Goal: Information Seeking & Learning: Learn about a topic

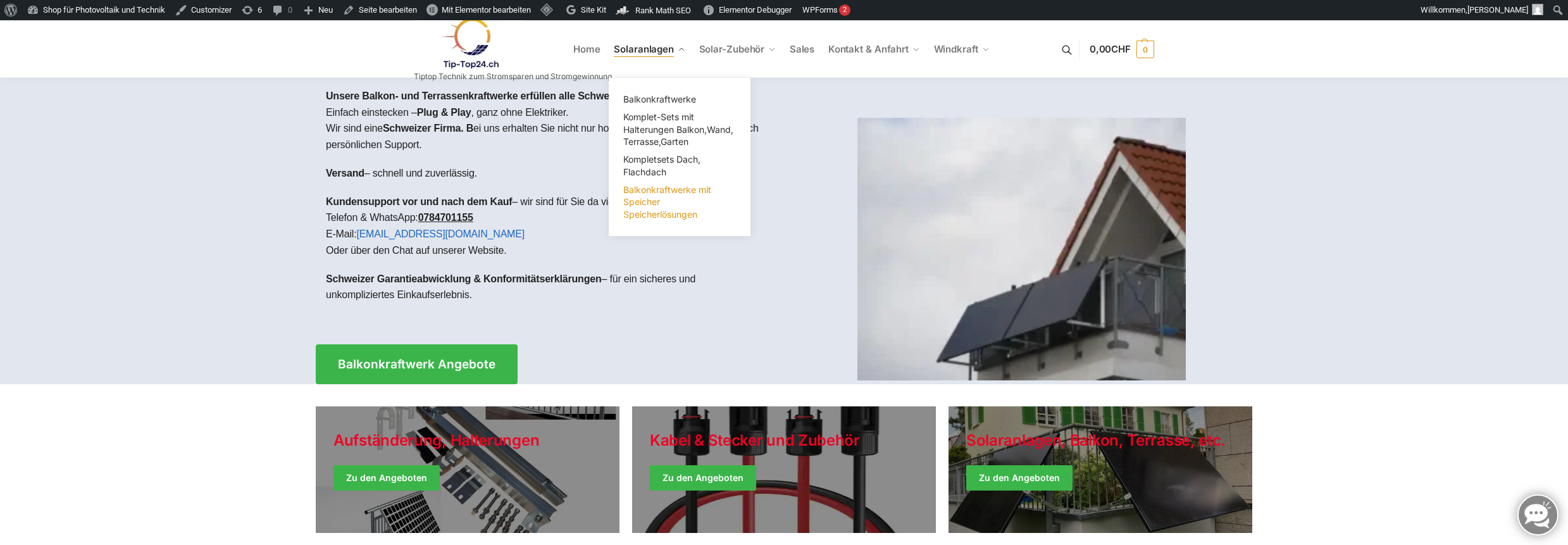
click at [643, 206] on span "Balkonkraftwerke mit Speicher Speicherlösungen" at bounding box center [667, 201] width 88 height 35
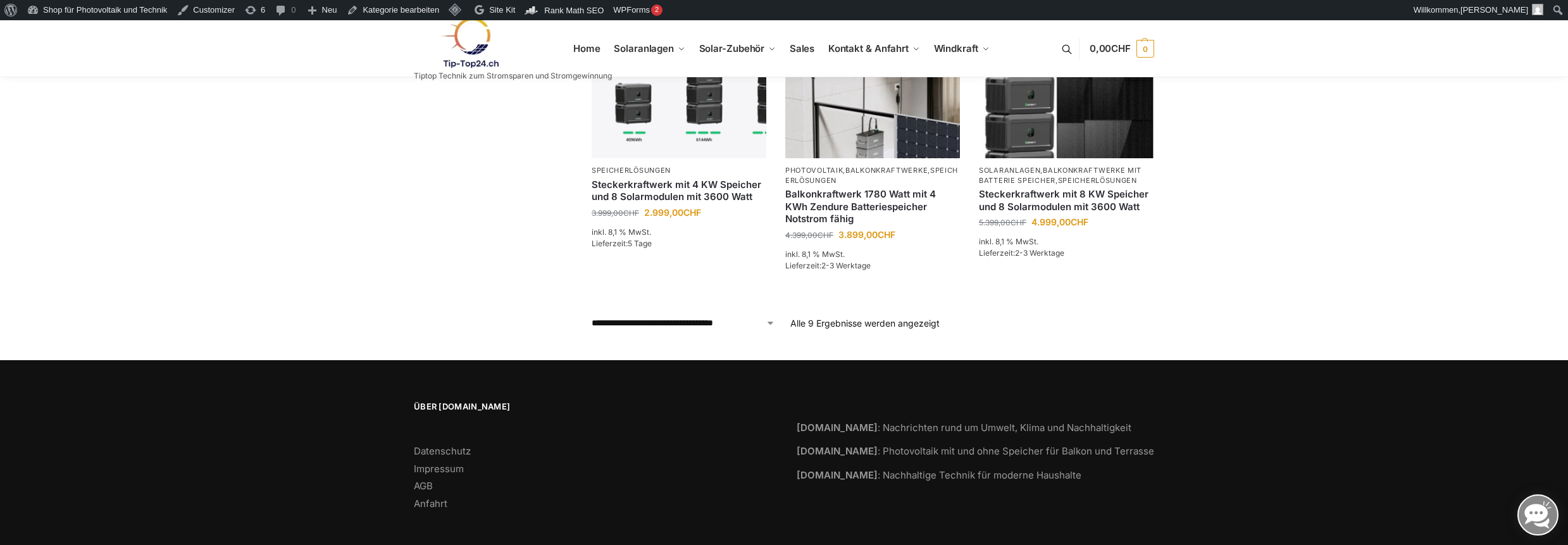
scroll to position [483, 0]
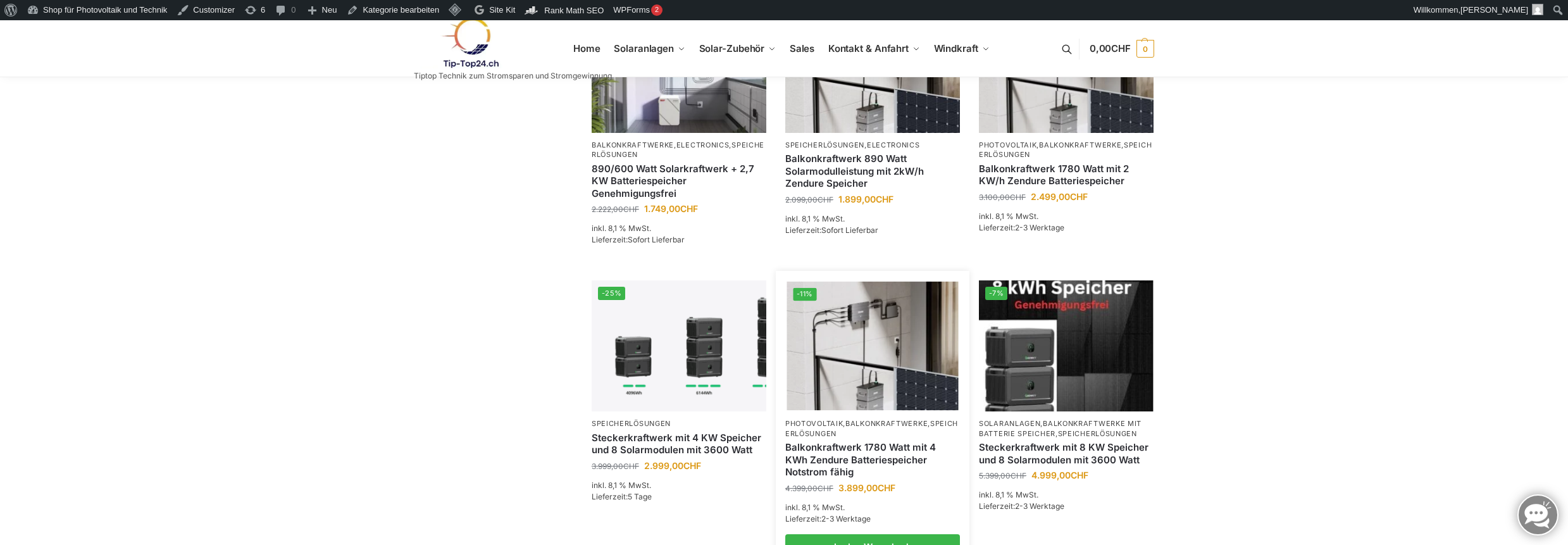
click at [865, 443] on link "Balkonkraftwerk 1780 Watt mit 4 KWh Zendure Batteriespeicher Notstrom fähig" at bounding box center [873, 460] width 175 height 37
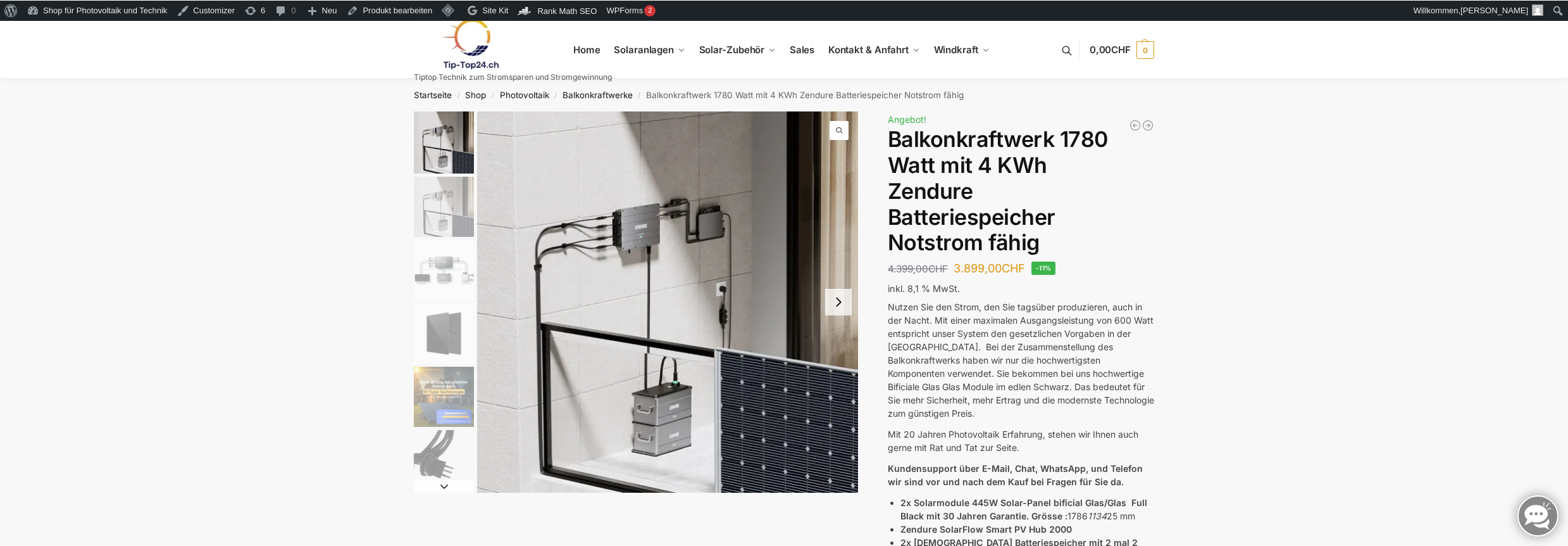
scroll to position [459, 0]
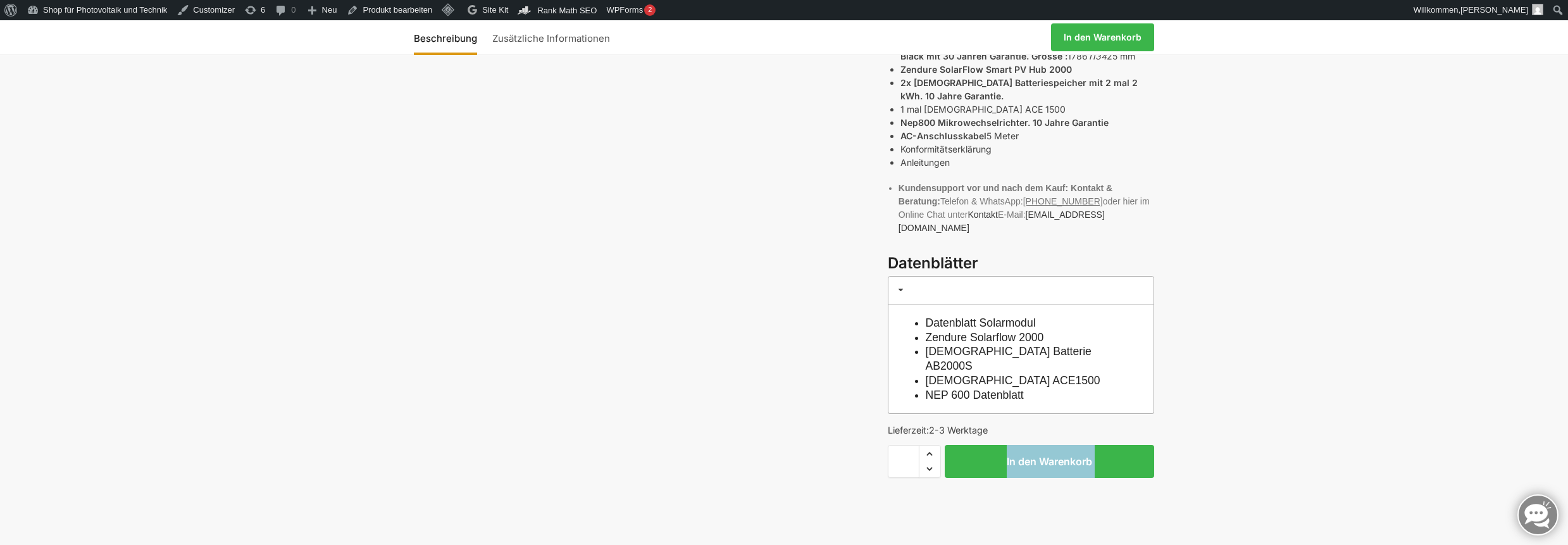
drag, startPoint x: 970, startPoint y: 470, endPoint x: 1003, endPoint y: 395, distance: 81.9
click at [1003, 395] on div "Beschreibung Zusätzliche Informationen 4.399,00 CHF Ursprünglicher Preis war: 4…" at bounding box center [784, 100] width 793 height 897
click at [578, 434] on div "Beschreibung Zusätzliche Informationen 4.399,00 CHF Ursprünglicher Preis war: 4…" at bounding box center [784, 100] width 793 height 897
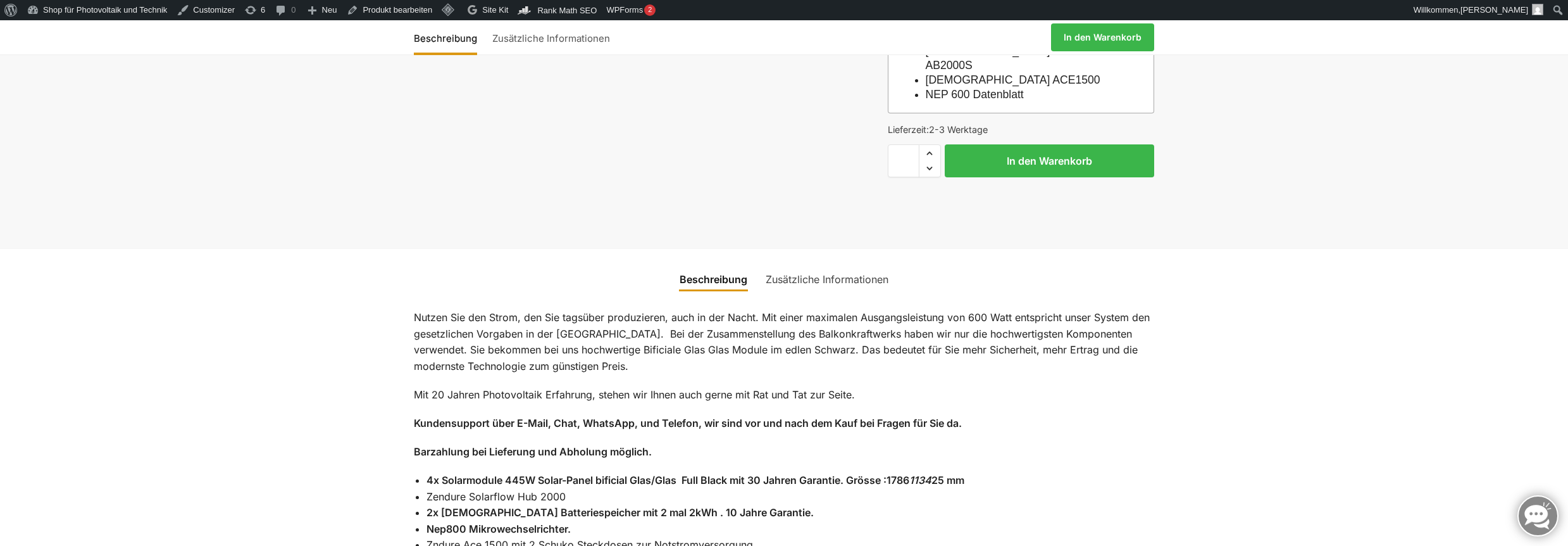
scroll to position [0, 0]
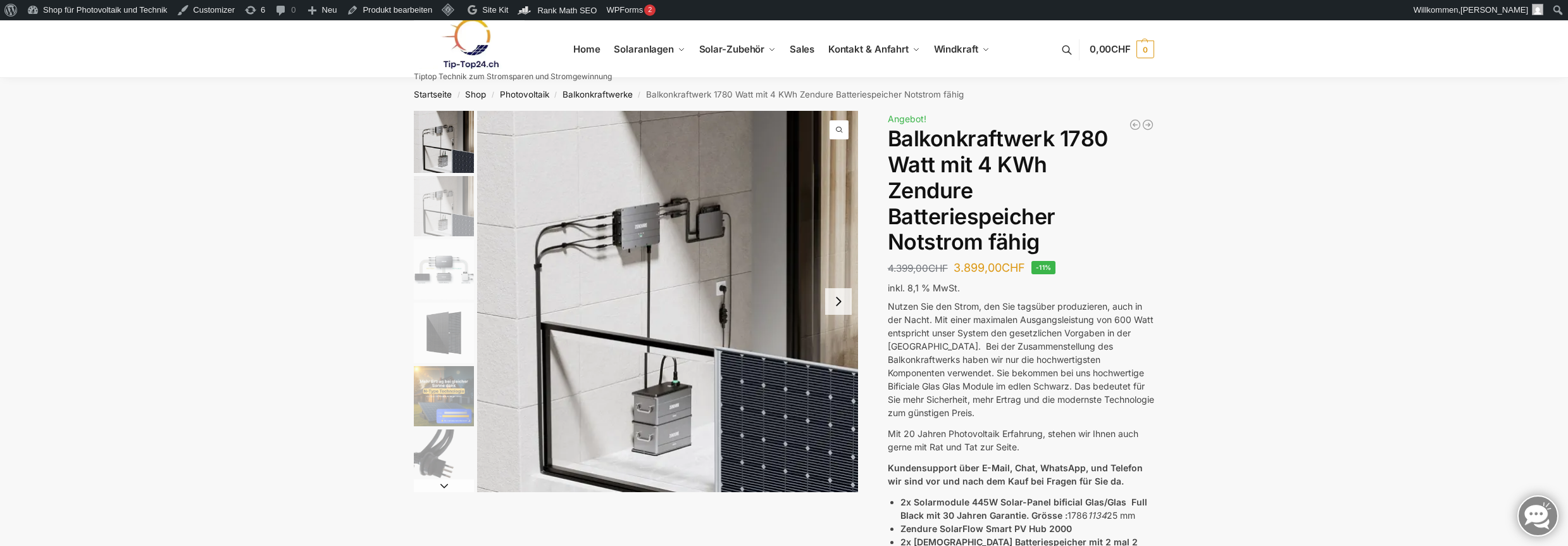
click at [1102, 338] on p "Nutzen Sie den Strom, den Sie tagsüber produzieren, auch in der Nacht. Mit eine…" at bounding box center [1021, 359] width 266 height 120
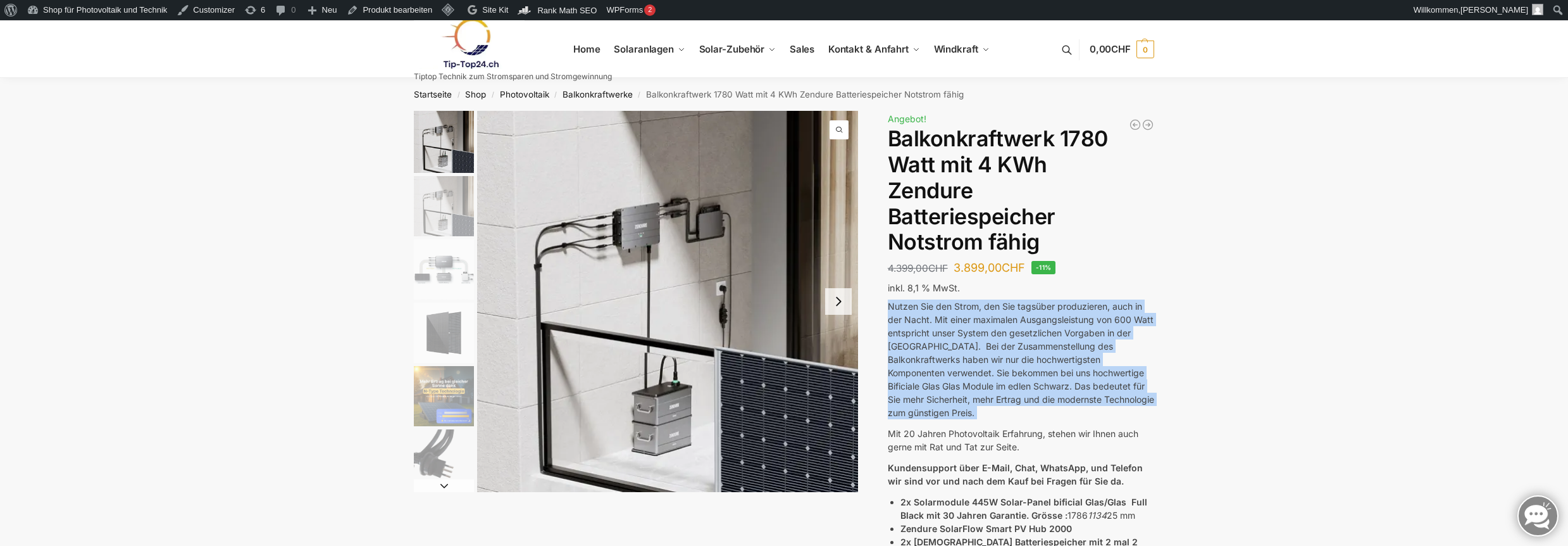
click at [1102, 338] on p "Nutzen Sie den Strom, den Sie tagsüber produzieren, auch in der Nacht. Mit eine…" at bounding box center [1021, 359] width 266 height 120
click at [1115, 363] on p "Nutzen Sie den Strom, den Sie tagsüber produzieren, auch in der Nacht. Mit eine…" at bounding box center [1021, 359] width 266 height 120
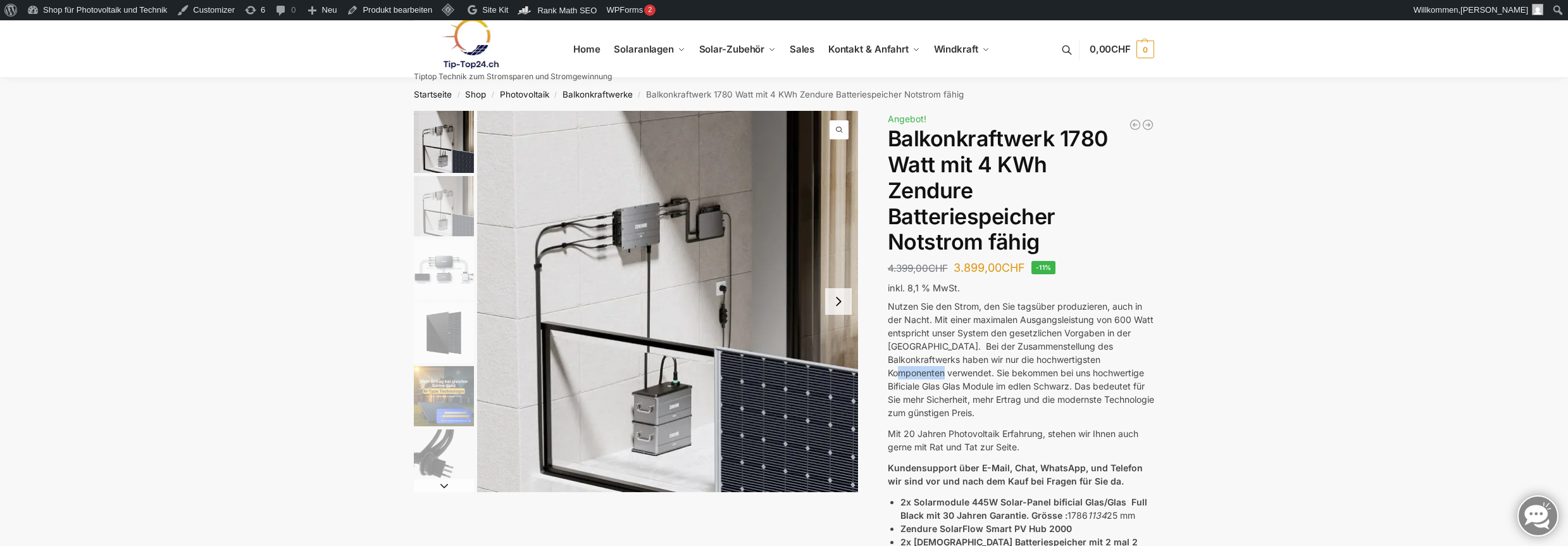
click at [1115, 363] on p "Nutzen Sie den Strom, den Sie tagsüber produzieren, auch in der Nacht. Mit eine…" at bounding box center [1021, 359] width 266 height 120
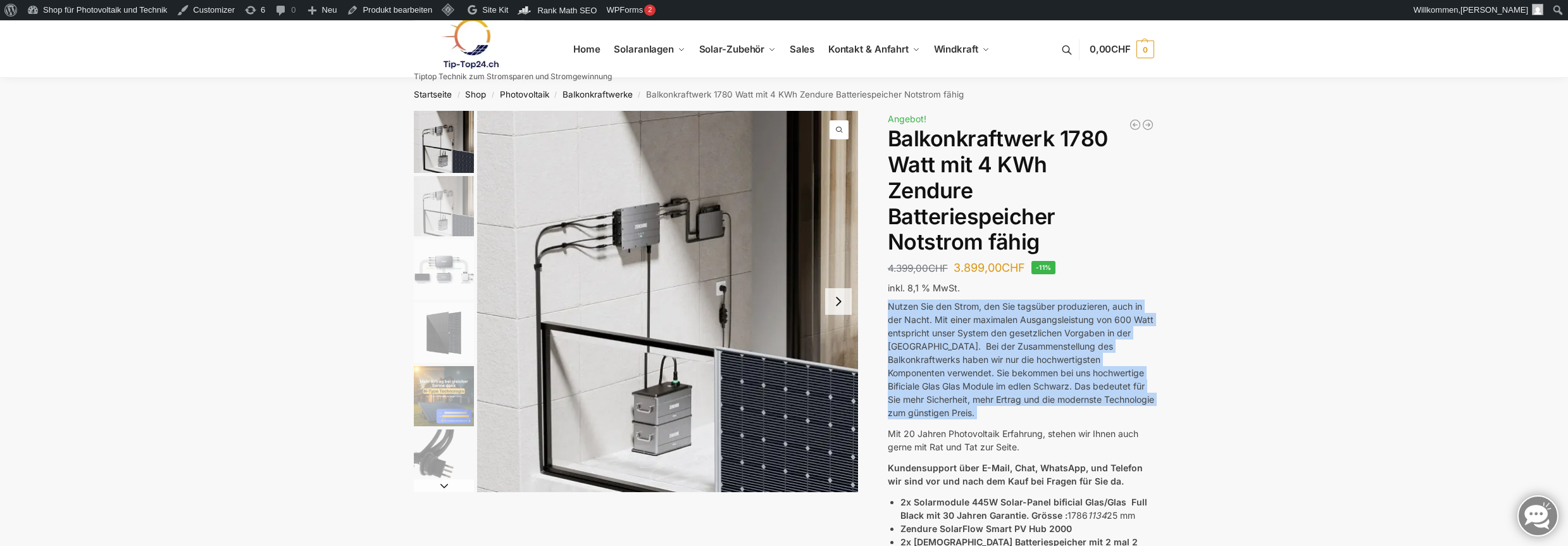
click at [1115, 363] on p "Nutzen Sie den Strom, den Sie tagsüber produzieren, auch in der Nacht. Mit eine…" at bounding box center [1021, 359] width 266 height 120
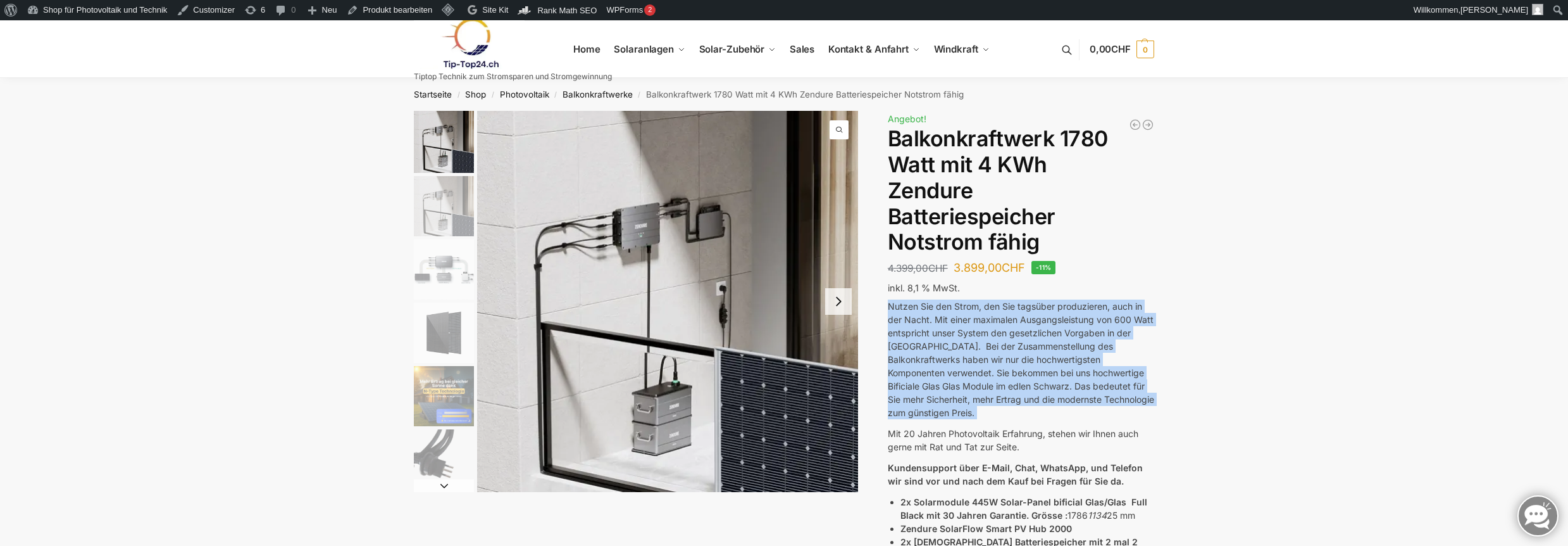
click at [1115, 363] on p "Nutzen Sie den Strom, den Sie tagsüber produzieren, auch in der Nacht. Mit eine…" at bounding box center [1021, 359] width 266 height 120
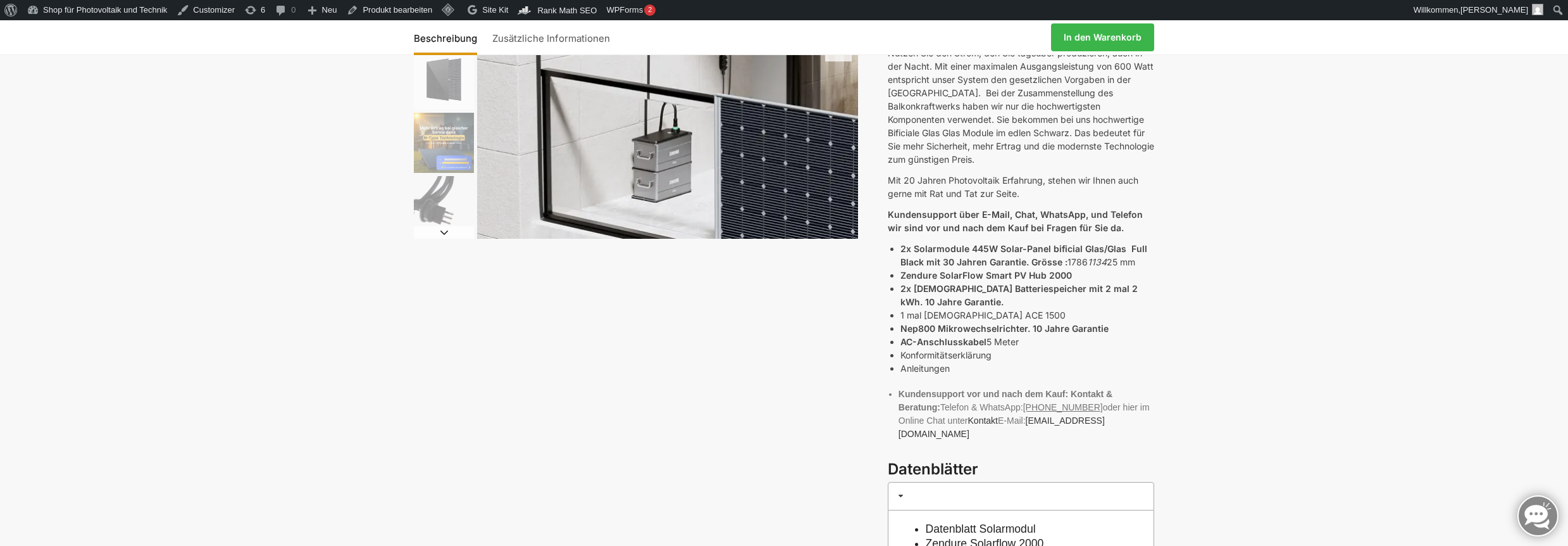
click at [1061, 282] on li "2x Zendure Batteriespeicher mit 2 mal 2 kWh. 10 Jahre Garantie." at bounding box center [1027, 295] width 254 height 26
click at [1052, 243] on strong "2x Solarmodule 445W Solar-Panel bificial Glas/Glas Full Black mit 30 Jahren Gar…" at bounding box center [1024, 255] width 247 height 24
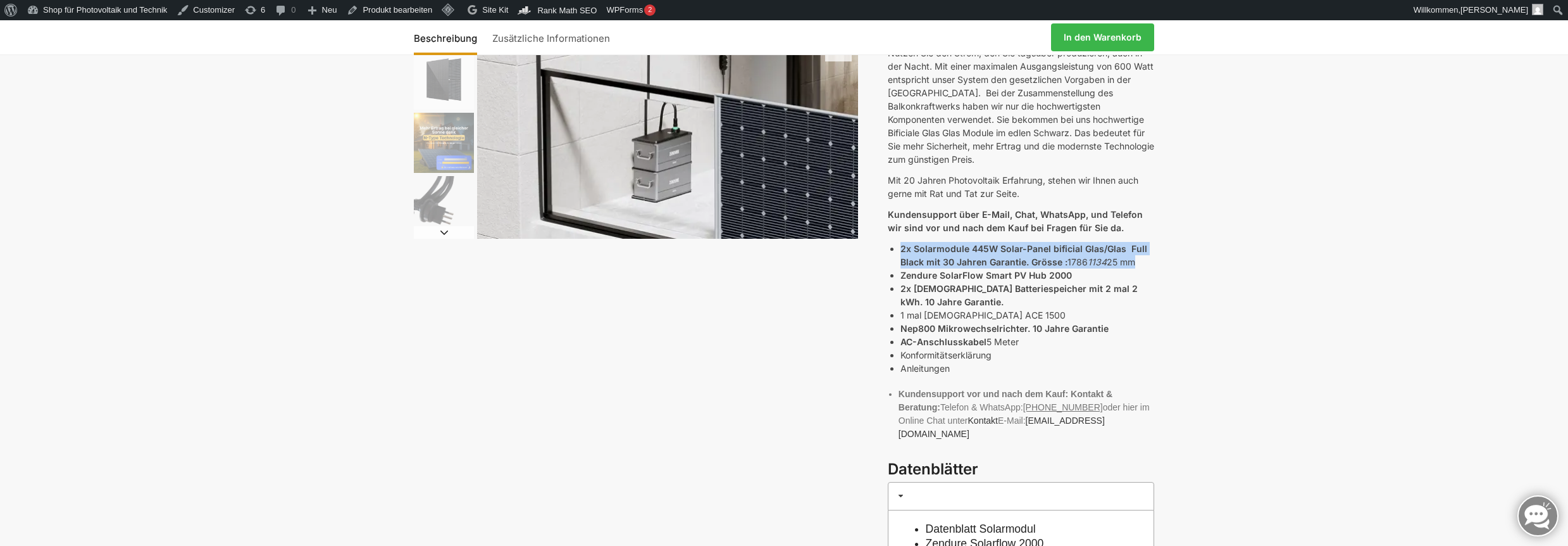
click at [1052, 243] on strong "2x Solarmodule 445W Solar-Panel bificial Glas/Glas Full Black mit 30 Jahren Gar…" at bounding box center [1024, 255] width 247 height 24
click at [1058, 282] on li "2x Zendure Batteriespeicher mit 2 mal 2 kWh. 10 Jahre Garantie." at bounding box center [1027, 295] width 254 height 26
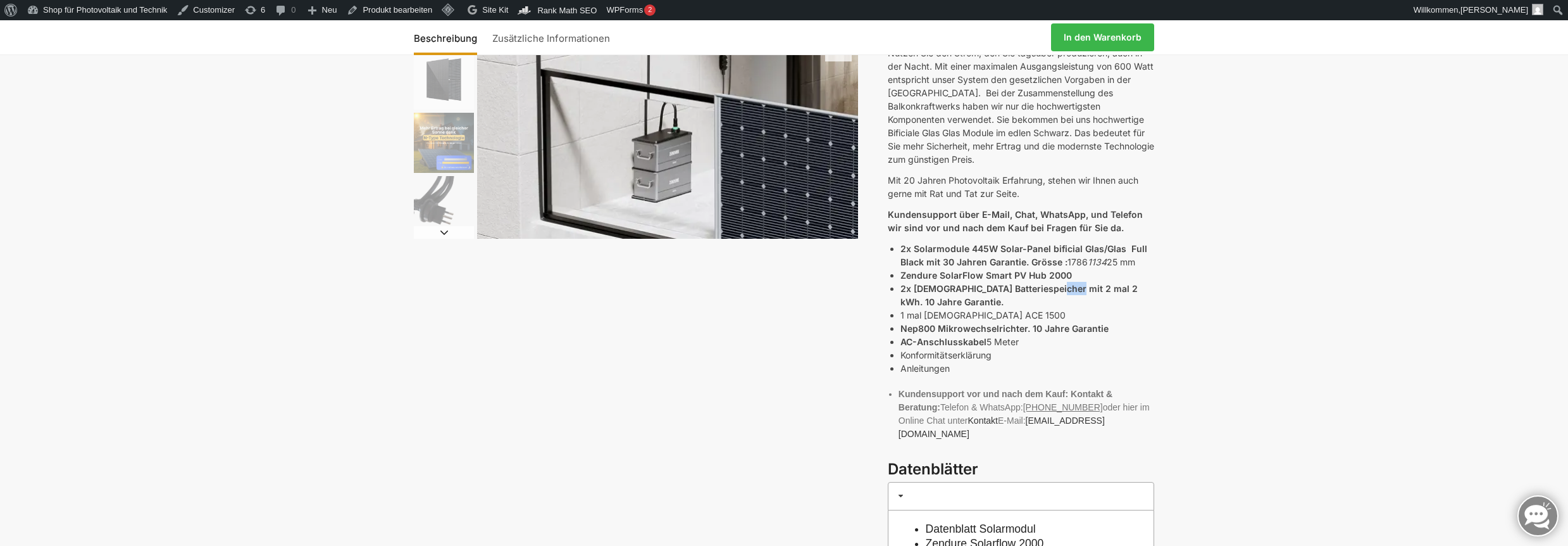
click at [1058, 282] on li "2x Zendure Batteriespeicher mit 2 mal 2 kWh. 10 Jahre Garantie." at bounding box center [1027, 295] width 254 height 26
click at [1056, 269] on strong "Zendure SolarFlow Smart PV Hub 2000" at bounding box center [986, 275] width 172 height 11
click at [1055, 269] on strong "Zendure SolarFlow Smart PV Hub 2000" at bounding box center [986, 275] width 172 height 11
click at [1011, 283] on strong "2x Zendure Batteriespeicher mit 2 mal 2 kWh. 10 Jahre Garantie." at bounding box center [1019, 295] width 237 height 24
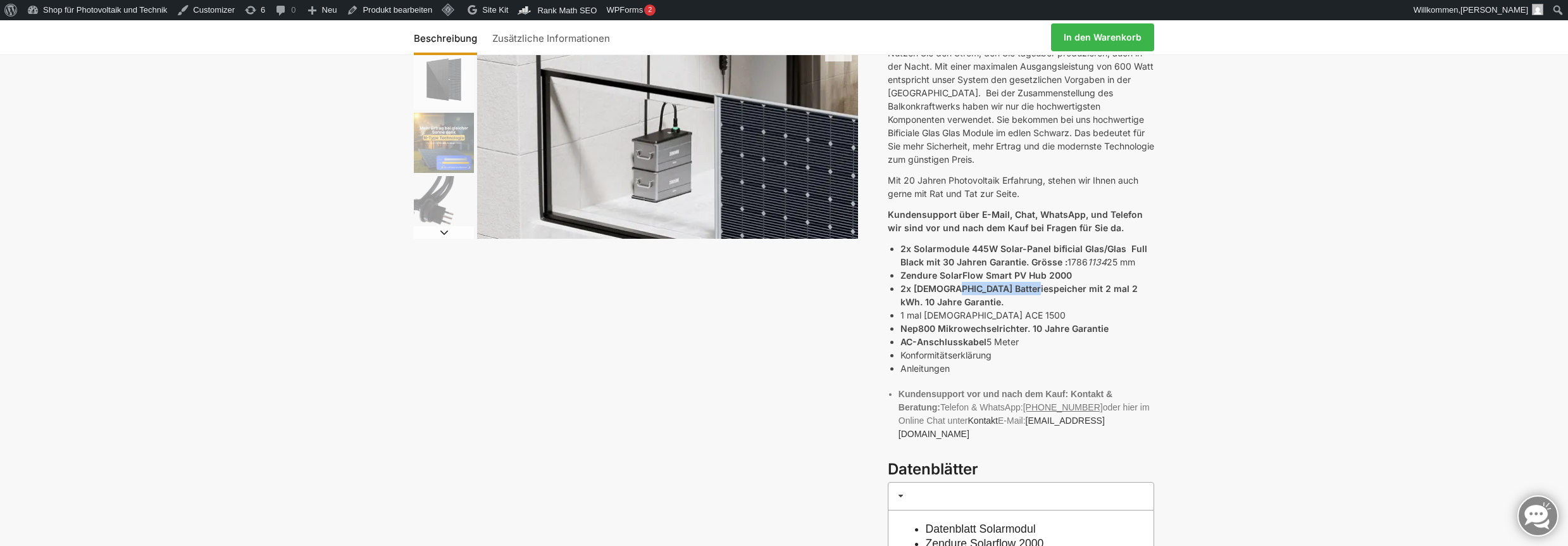
click at [1011, 283] on strong "2x Zendure Batteriespeicher mit 2 mal 2 kWh. 10 Jahre Garantie." at bounding box center [1019, 295] width 237 height 24
click at [1009, 323] on strong "Nep800 Mikrowechselrichter. 10 Jahre Garantie" at bounding box center [1005, 328] width 208 height 11
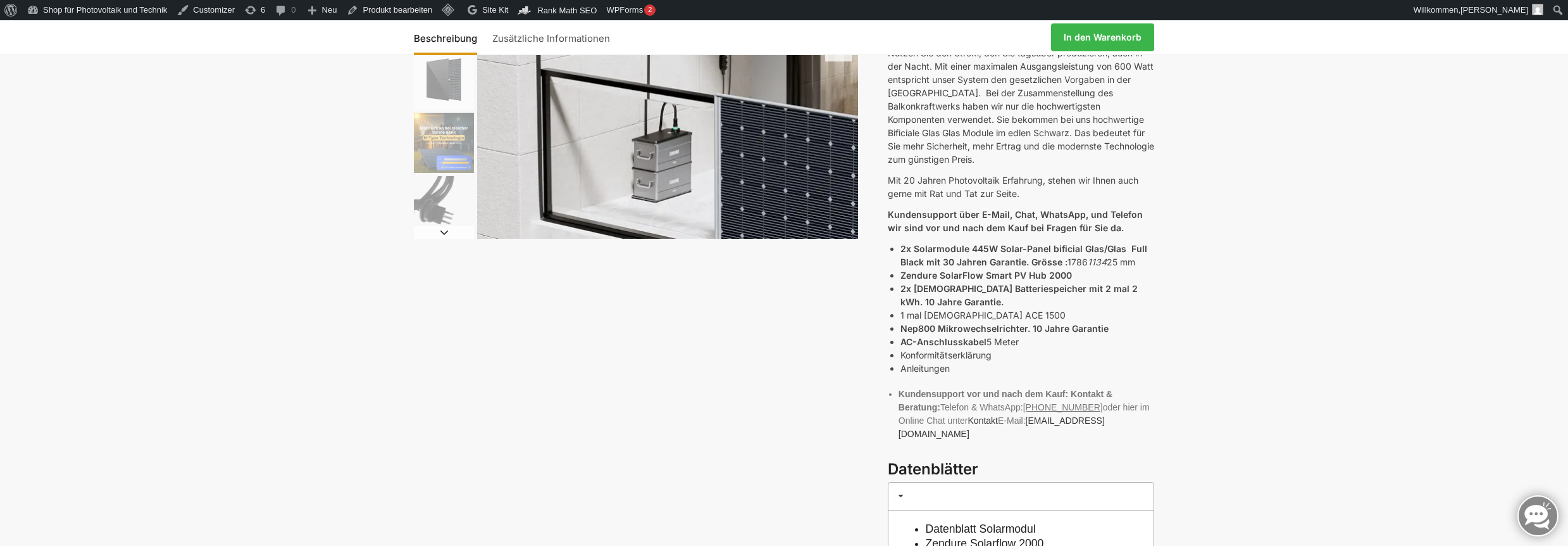
click at [993, 269] on strong "Zendure SolarFlow Smart PV Hub 2000" at bounding box center [986, 275] width 172 height 11
click at [1002, 283] on strong "2x Zendure Batteriespeicher mit 2 mal 2 kWh. 10 Jahre Garantie." at bounding box center [1019, 295] width 237 height 24
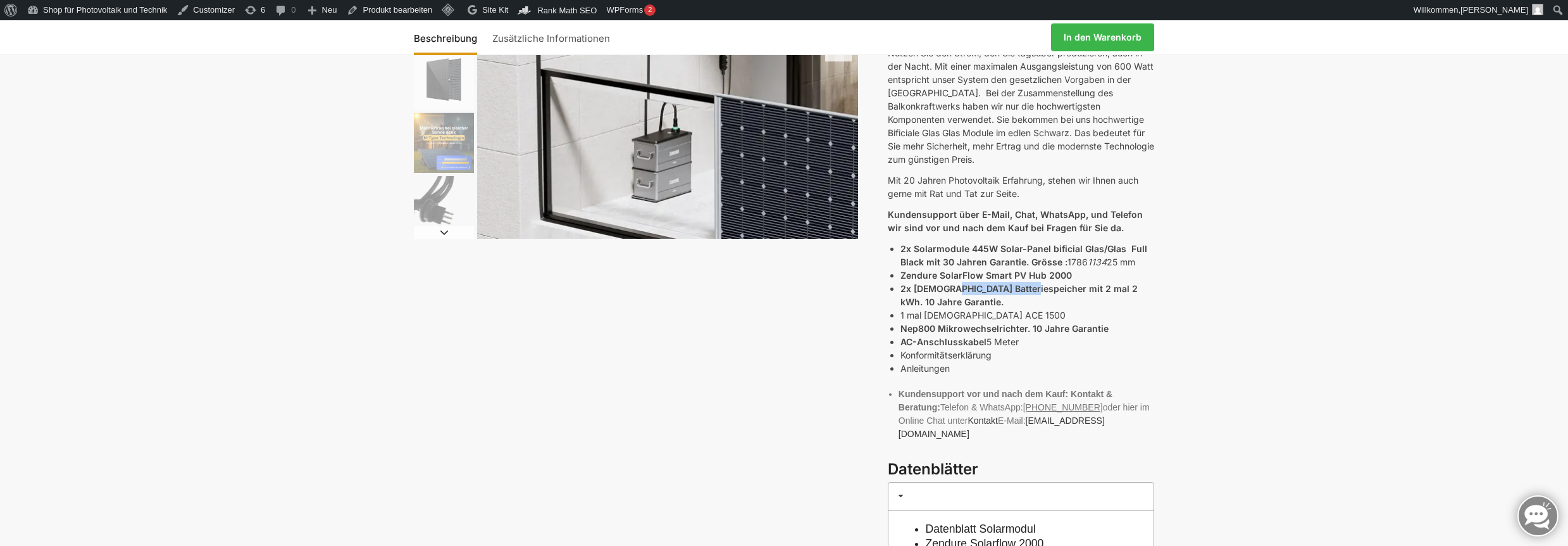
click at [1001, 283] on strong "2x Zendure Batteriespeicher mit 2 mal 2 kWh. 10 Jahre Garantie." at bounding box center [1019, 295] width 237 height 24
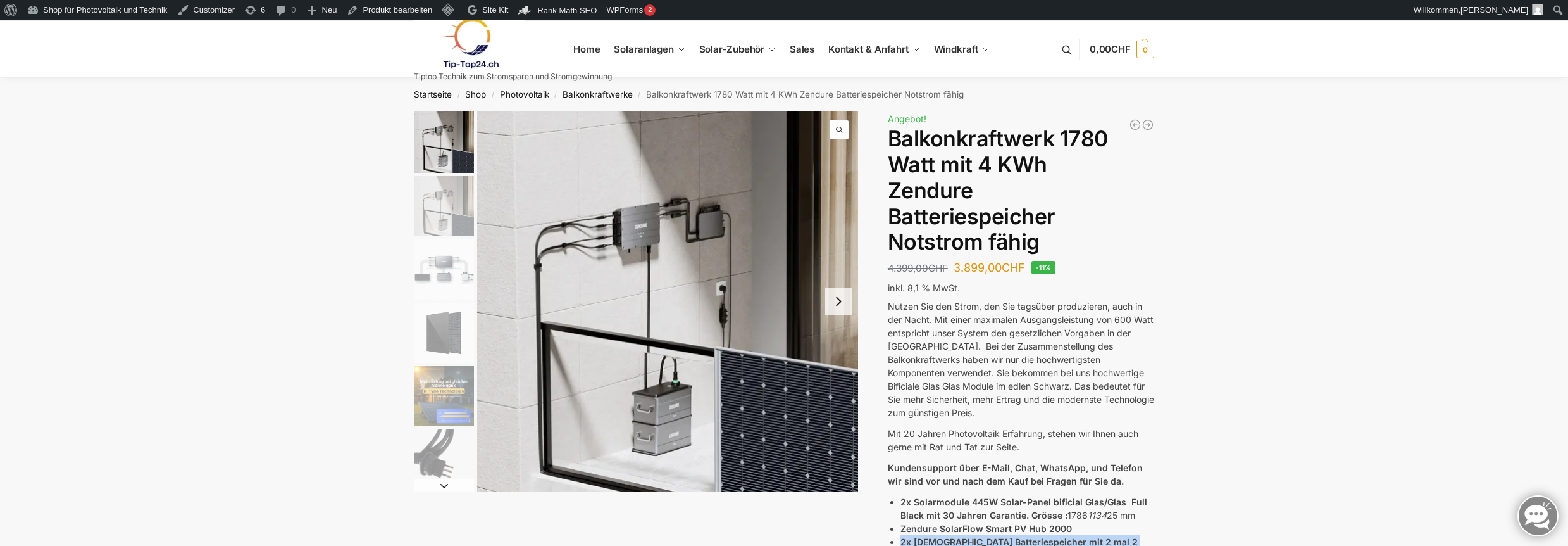
scroll to position [460, 0]
